Goal: Task Accomplishment & Management: Manage account settings

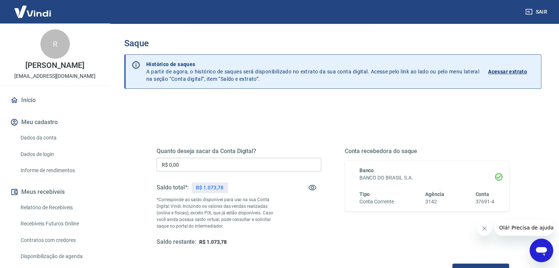
click at [230, 159] on input "R$ 0,00" at bounding box center [238, 165] width 165 height 14
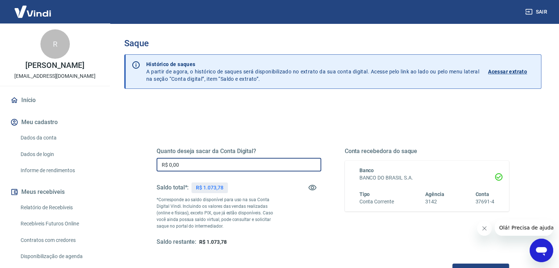
click at [230, 159] on input "R$ 0,00" at bounding box center [238, 165] width 165 height 14
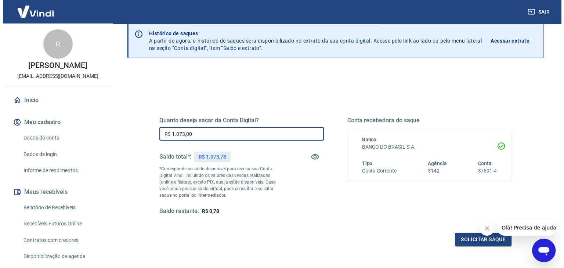
scroll to position [73, 0]
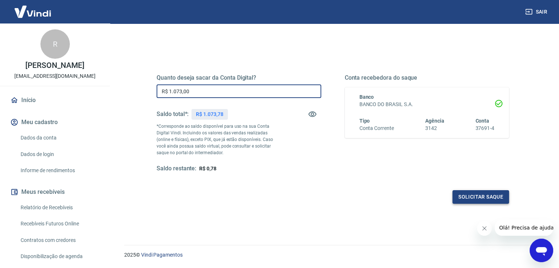
type input "R$ 1.073,00"
click at [493, 196] on button "Solicitar saque" at bounding box center [480, 197] width 57 height 14
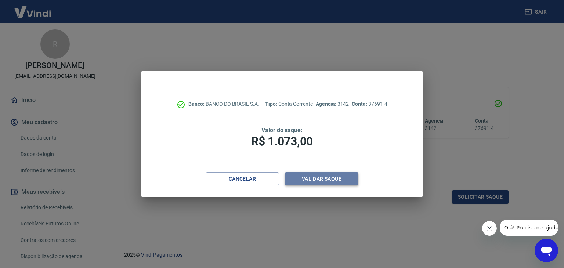
click at [311, 176] on button "Validar saque" at bounding box center [321, 179] width 73 height 14
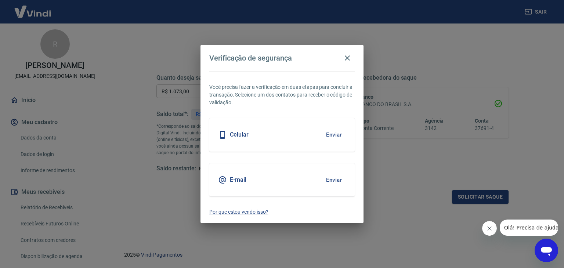
click at [332, 178] on button "Enviar" at bounding box center [334, 179] width 24 height 15
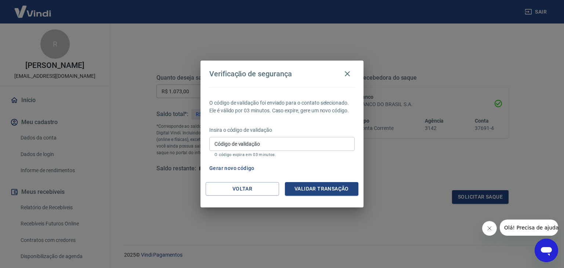
click at [273, 145] on input "Código de validação" at bounding box center [281, 144] width 145 height 14
paste input "229641"
type input "229641"
click at [333, 184] on button "Validar transação" at bounding box center [321, 189] width 73 height 14
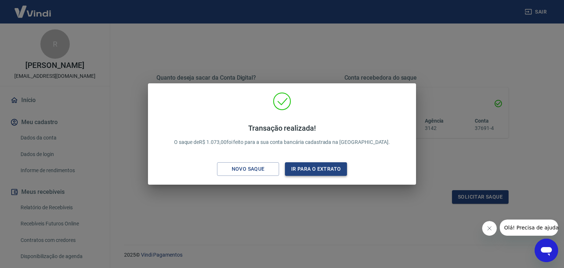
click at [313, 166] on button "Ir para o extrato" at bounding box center [316, 169] width 62 height 14
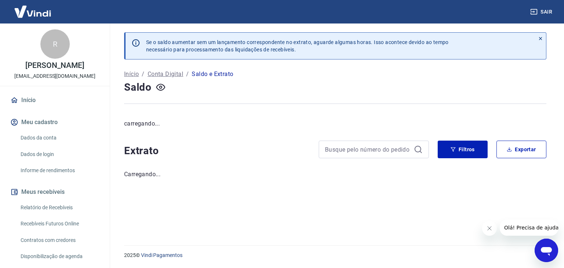
click at [541, 14] on button "Sair" at bounding box center [542, 12] width 26 height 14
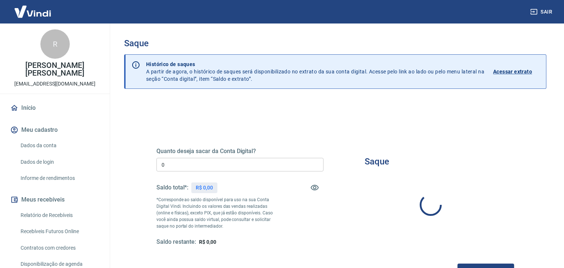
type input "R$ 0,00"
